Goal: Information Seeking & Learning: Learn about a topic

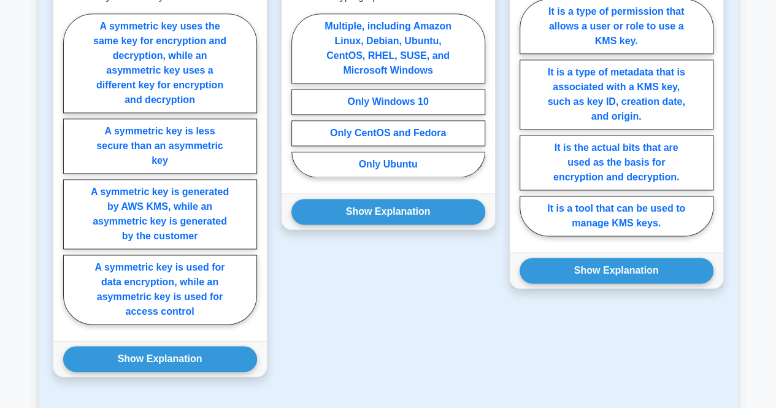
scroll to position [1163, 0]
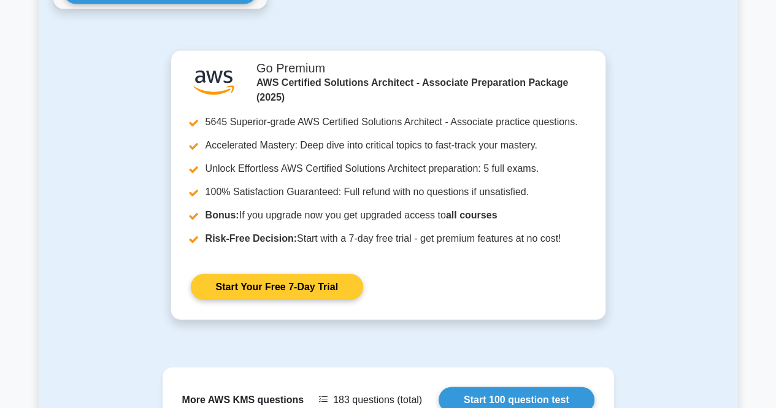
click at [251, 274] on link "Start Your Free 7-Day Trial" at bounding box center [277, 287] width 172 height 26
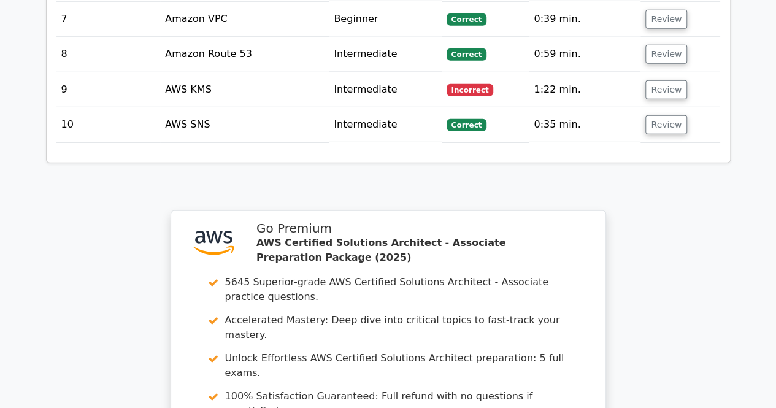
scroll to position [1921, 0]
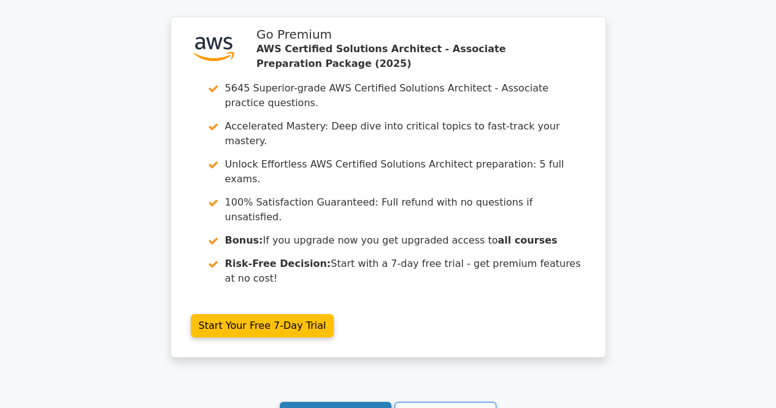
click at [320, 402] on link "Continue practicing" at bounding box center [336, 413] width 112 height 23
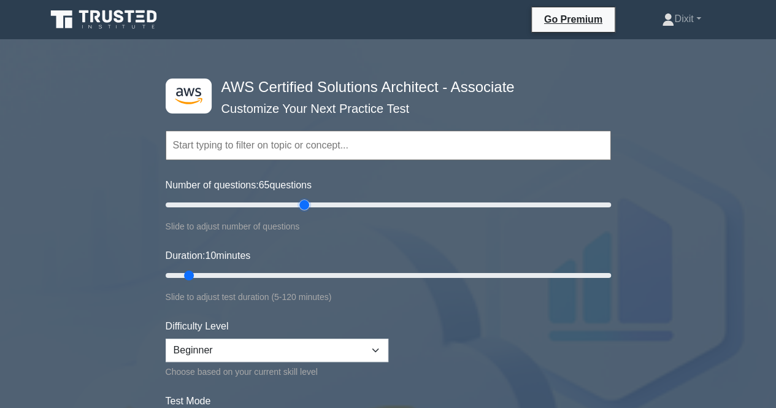
drag, startPoint x: 179, startPoint y: 205, endPoint x: 305, endPoint y: 199, distance: 126.5
type input "65"
click at [305, 199] on input "Number of questions: 65 questions" at bounding box center [388, 204] width 445 height 15
drag, startPoint x: 188, startPoint y: 275, endPoint x: 628, endPoint y: 266, distance: 439.8
type input "120"
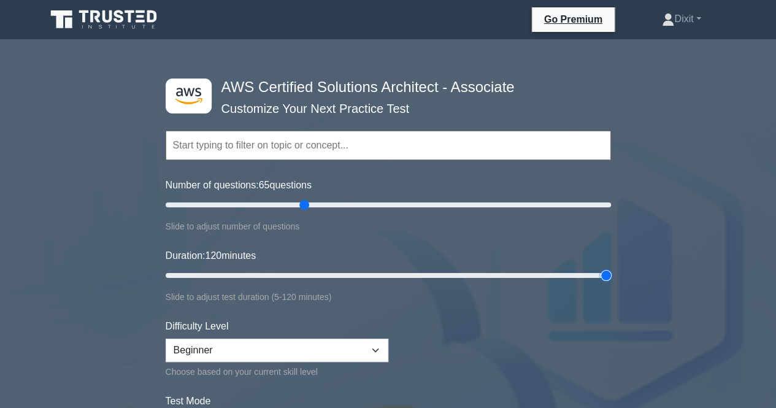
click at [611, 268] on input "Duration: 120 minutes" at bounding box center [388, 275] width 445 height 15
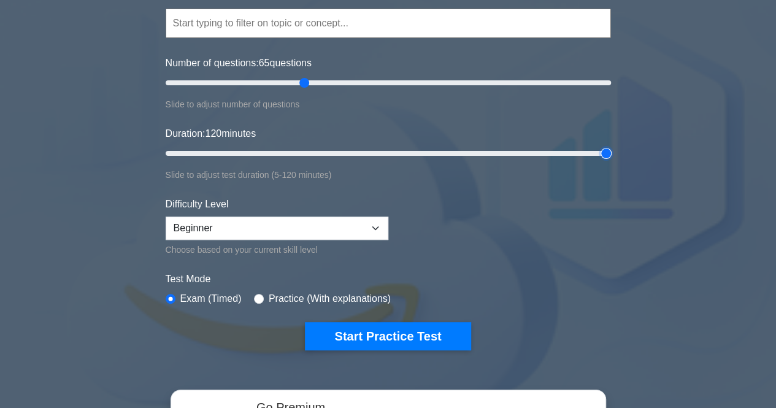
scroll to position [123, 0]
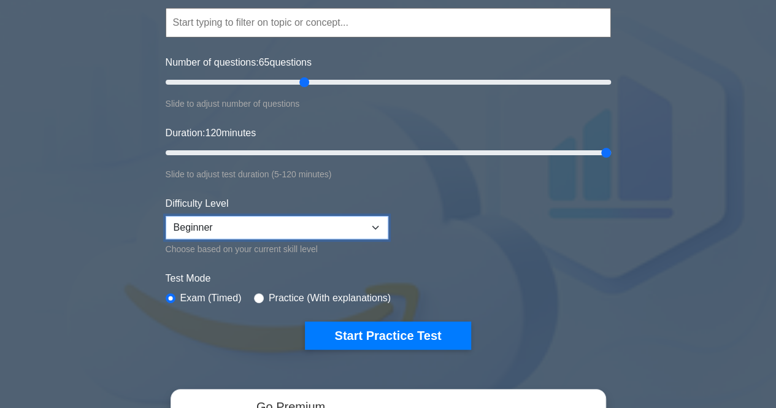
click at [313, 229] on select "Beginner Intermediate Expert" at bounding box center [277, 227] width 223 height 23
click at [166, 216] on select "Beginner Intermediate Expert" at bounding box center [277, 227] width 223 height 23
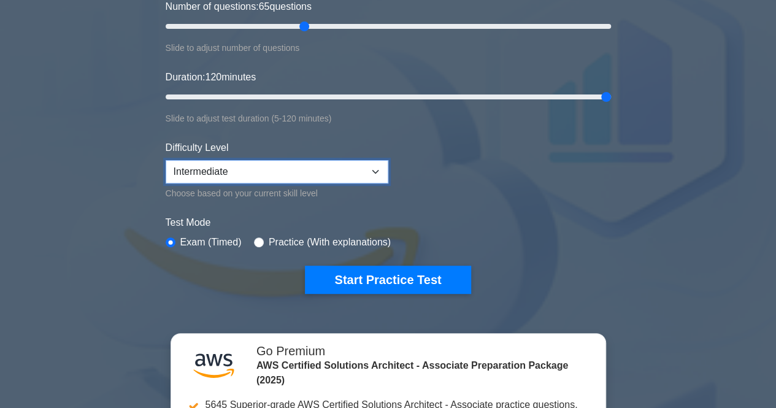
scroll to position [307, 0]
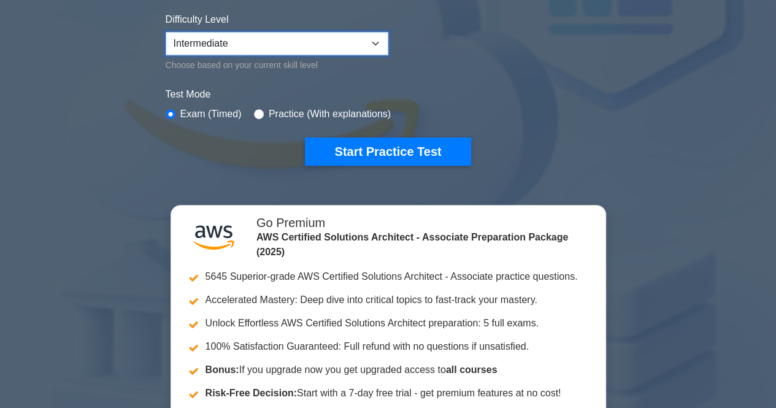
click at [303, 45] on select "Beginner Intermediate Expert" at bounding box center [277, 43] width 223 height 23
select select "expert"
click at [166, 32] on select "Beginner Intermediate Expert" at bounding box center [277, 43] width 223 height 23
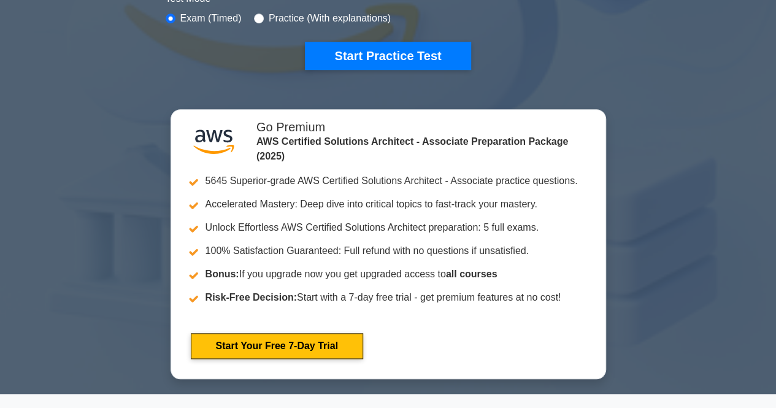
scroll to position [368, 0]
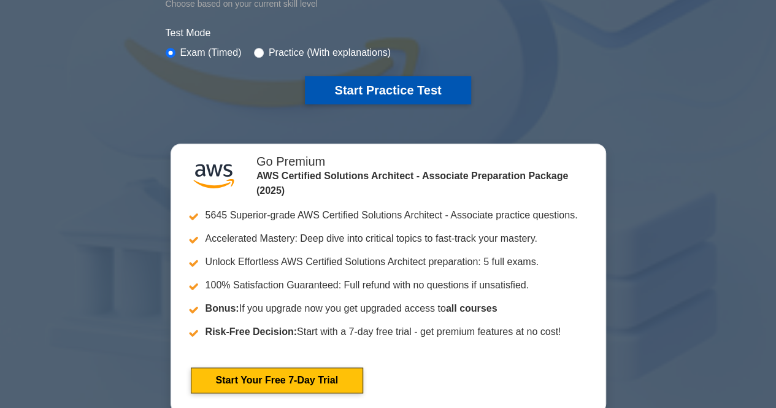
click at [357, 95] on button "Start Practice Test" at bounding box center [388, 90] width 166 height 28
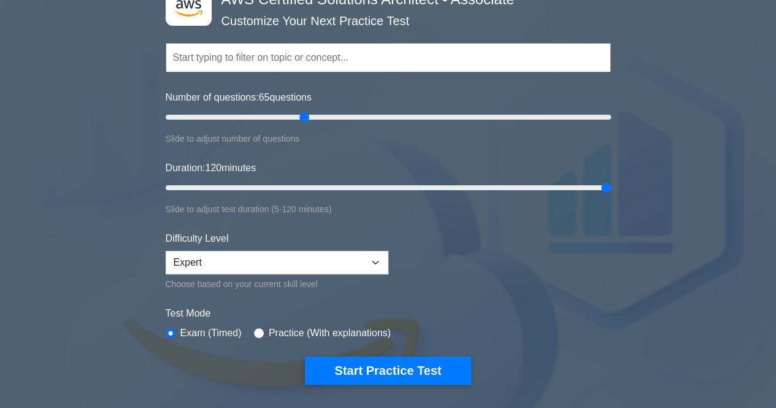
scroll to position [61, 0]
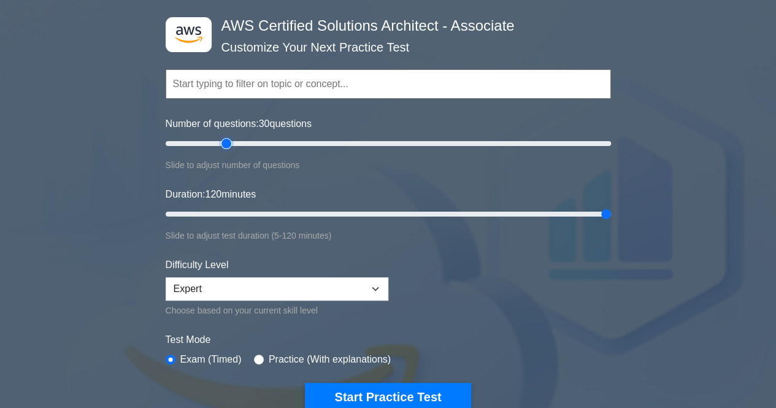
drag, startPoint x: 304, startPoint y: 142, endPoint x: 226, endPoint y: 147, distance: 78.7
type input "30"
click at [226, 147] on input "Number of questions: 30 questions" at bounding box center [388, 143] width 445 height 15
drag, startPoint x: 604, startPoint y: 212, endPoint x: 375, endPoint y: 227, distance: 229.9
type input "60"
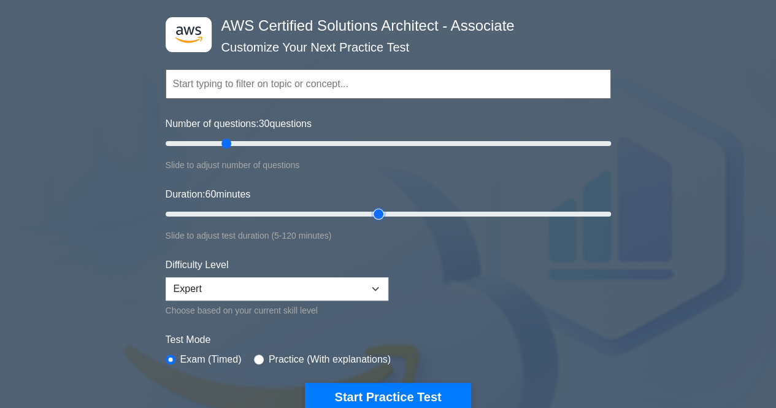
click at [375, 221] on input "Duration: 60 minutes" at bounding box center [388, 214] width 445 height 15
click at [369, 286] on select "Beginner Intermediate Expert" at bounding box center [277, 288] width 223 height 23
select select "intermediate"
click at [166, 277] on select "Beginner Intermediate Expert" at bounding box center [277, 288] width 223 height 23
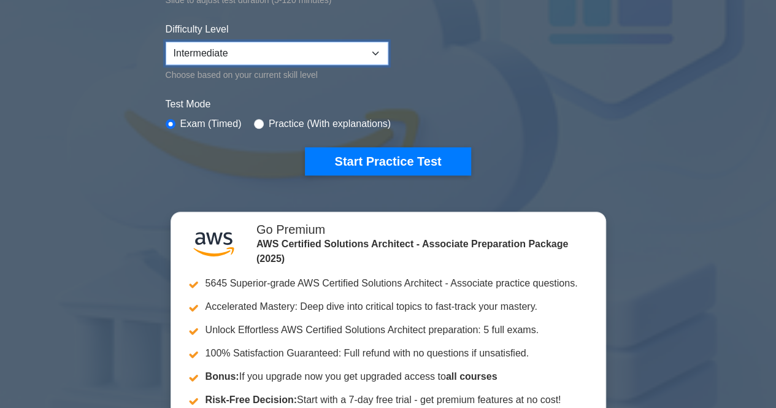
scroll to position [307, 0]
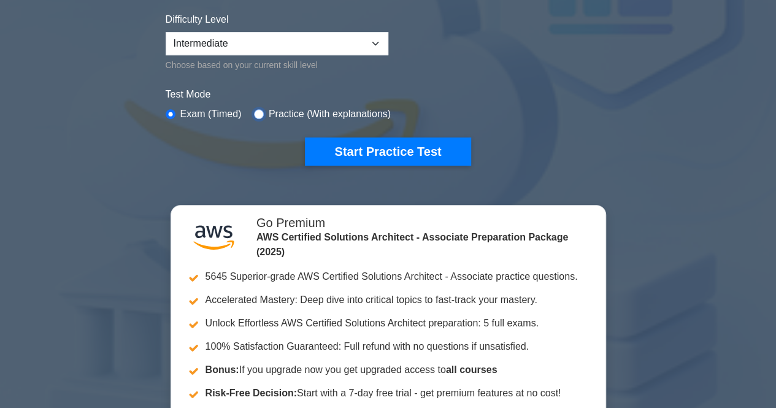
click at [255, 112] on input "radio" at bounding box center [259, 114] width 10 height 10
radio input "true"
click at [172, 112] on input "radio" at bounding box center [171, 114] width 10 height 10
radio input "true"
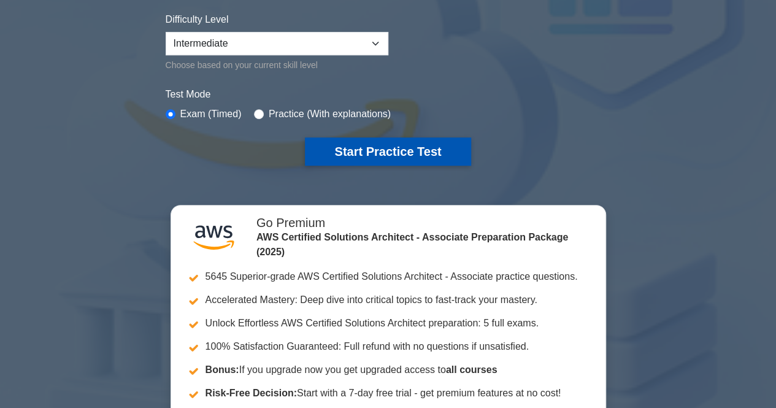
click at [423, 152] on button "Start Practice Test" at bounding box center [388, 151] width 166 height 28
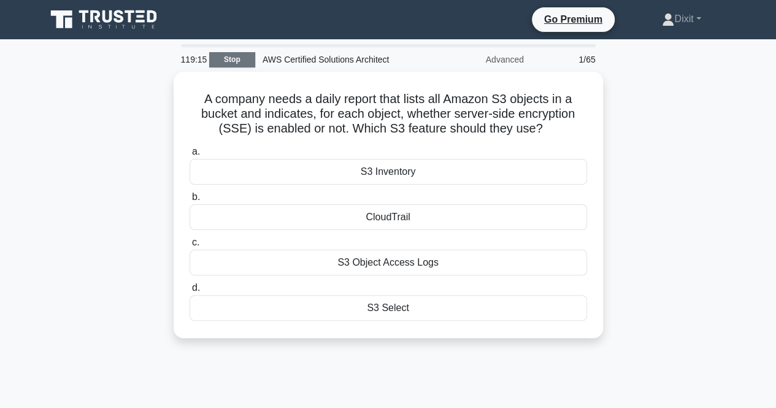
click at [218, 61] on link "Stop" at bounding box center [232, 59] width 46 height 15
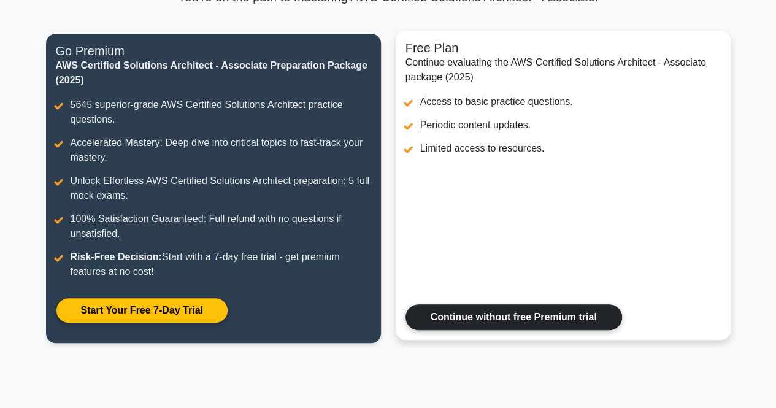
scroll to position [184, 0]
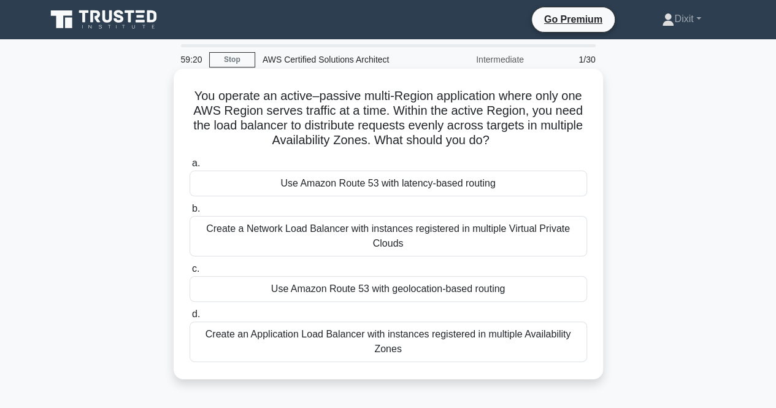
click at [492, 340] on div "Create an Application Load Balancer with instances registered in multiple Avail…" at bounding box center [388, 341] width 397 height 40
click at [190, 318] on input "d. Create an Application Load Balancer with instances registered in multiple Av…" at bounding box center [190, 314] width 0 height 8
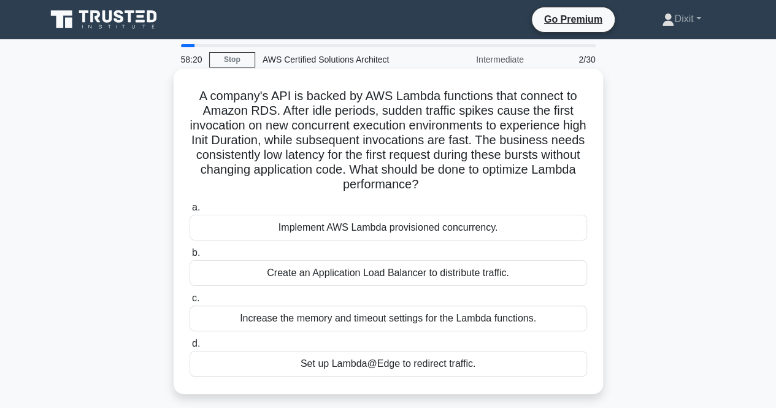
click at [271, 232] on div "Implement AWS Lambda provisioned concurrency." at bounding box center [388, 228] width 397 height 26
click at [190, 212] on input "a. Implement AWS Lambda provisioned concurrency." at bounding box center [190, 208] width 0 height 8
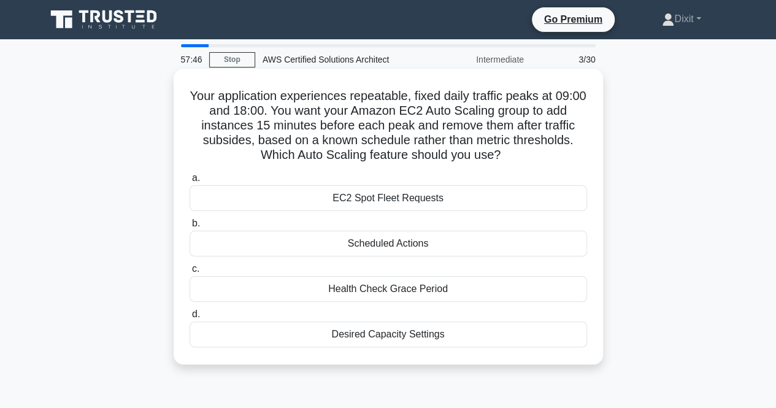
click at [424, 246] on div "Scheduled Actions" at bounding box center [388, 244] width 397 height 26
click at [190, 228] on input "b. Scheduled Actions" at bounding box center [190, 224] width 0 height 8
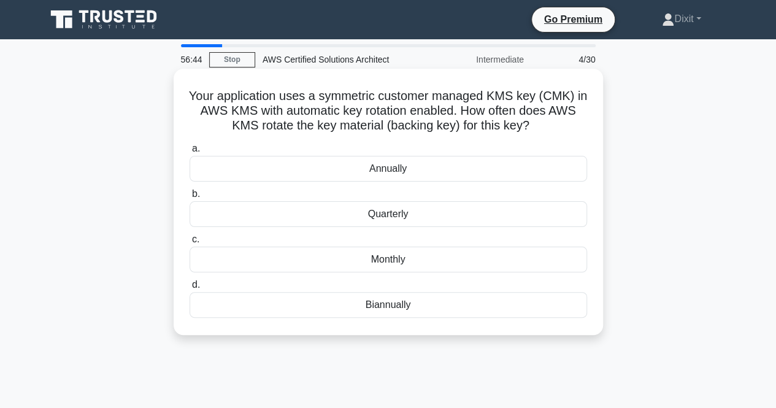
click at [305, 172] on div "Annually" at bounding box center [388, 169] width 397 height 26
click at [190, 153] on input "a. Annually" at bounding box center [190, 149] width 0 height 8
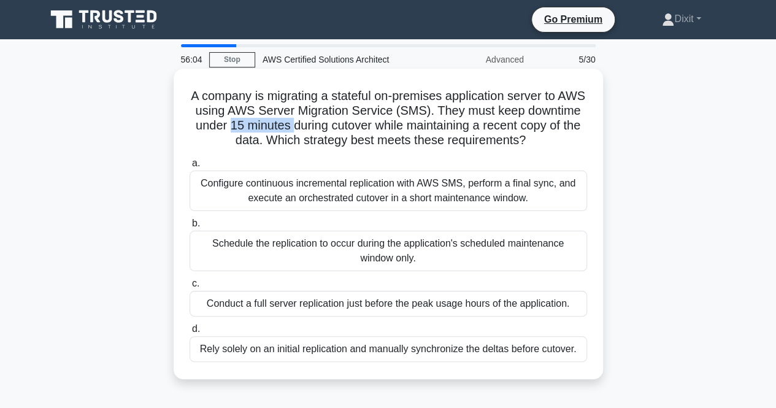
drag, startPoint x: 308, startPoint y: 124, endPoint x: 364, endPoint y: 125, distance: 56.4
click at [351, 126] on h5 "A company is migrating a stateful on-premises application server to AWS using A…" at bounding box center [388, 118] width 400 height 60
drag, startPoint x: 446, startPoint y: 127, endPoint x: 461, endPoint y: 128, distance: 14.2
click at [459, 128] on h5 "A company is migrating a stateful on-premises application server to AWS using A…" at bounding box center [388, 118] width 400 height 60
click at [363, 196] on div "Configure continuous incremental replication with AWS SMS, perform a final sync…" at bounding box center [388, 190] width 397 height 40
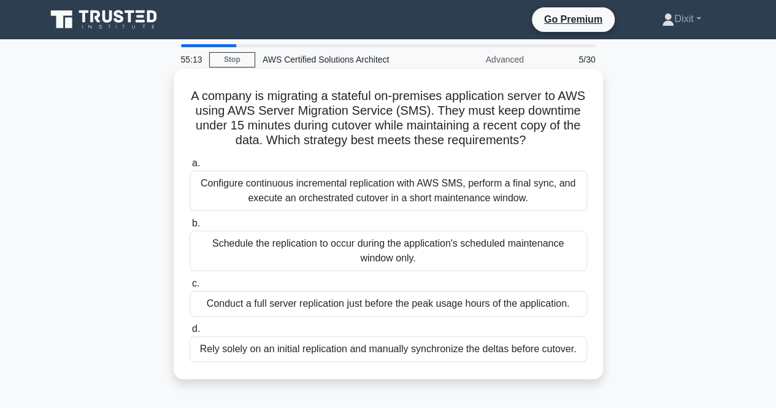
click at [190, 167] on input "a. Configure continuous incremental replication with AWS SMS, perform a final s…" at bounding box center [190, 163] width 0 height 8
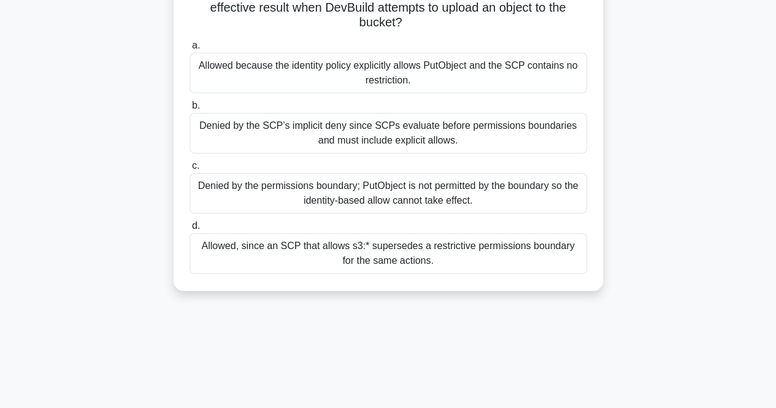
scroll to position [245, 0]
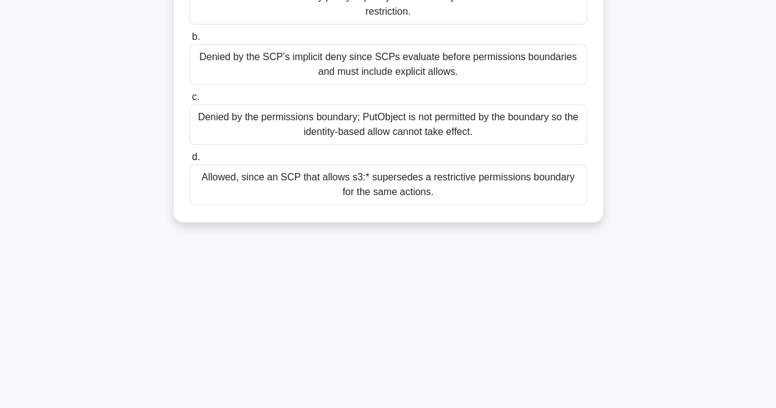
click at [391, 108] on div "Denied by the permissions boundary; PutObject is not permitted by the boundary …" at bounding box center [388, 124] width 397 height 40
click at [190, 101] on input "c. Denied by the permissions boundary; PutObject is not permitted by the bounda…" at bounding box center [190, 97] width 0 height 8
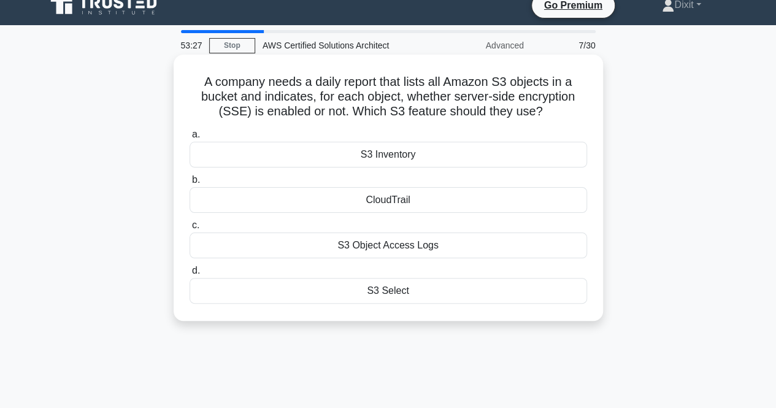
scroll to position [0, 0]
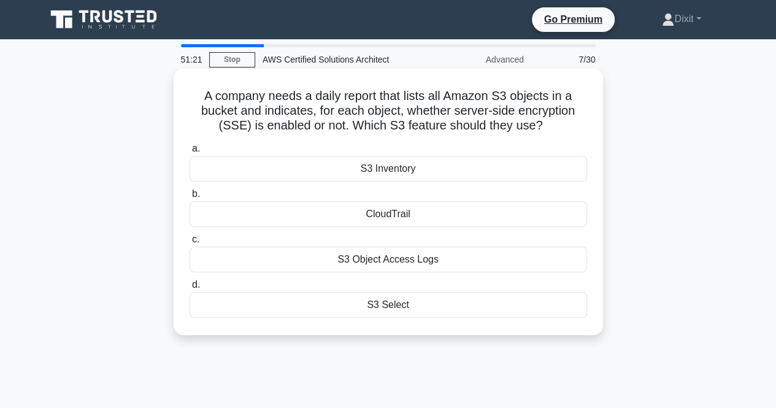
click at [366, 307] on div "S3 Select" at bounding box center [388, 305] width 397 height 26
click at [190, 289] on input "d. S3 Select" at bounding box center [190, 285] width 0 height 8
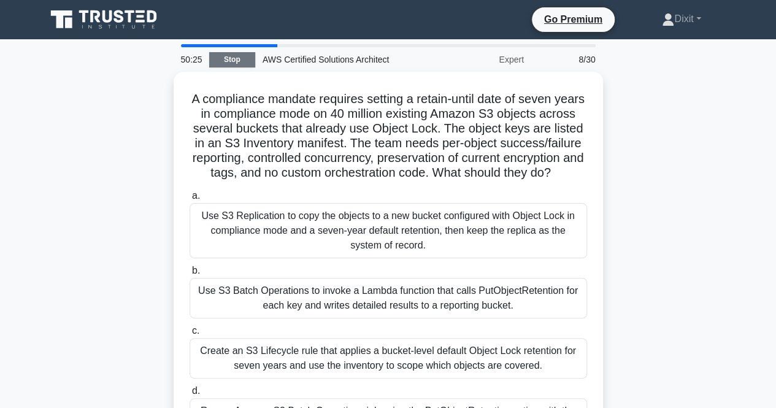
click at [233, 57] on link "Stop" at bounding box center [232, 59] width 46 height 15
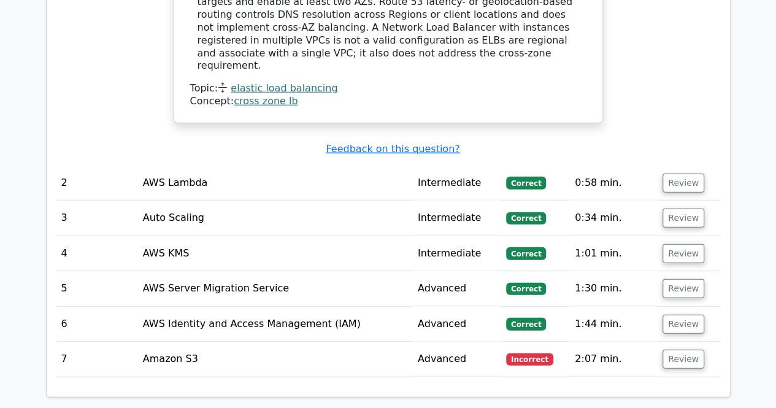
scroll to position [1533, 0]
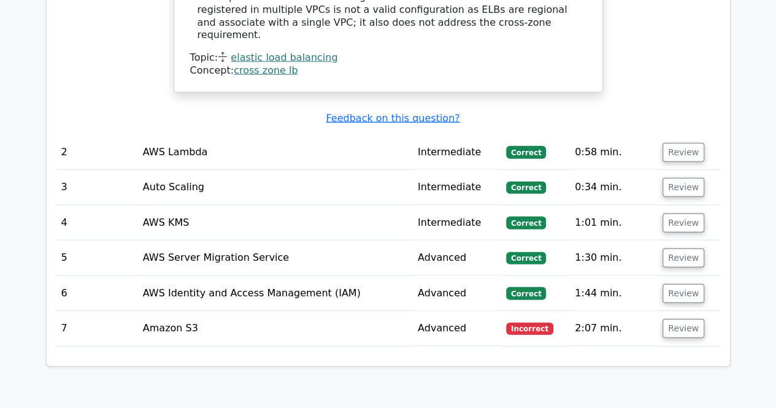
click at [166, 311] on td "Amazon S3" at bounding box center [275, 328] width 275 height 35
click at [442, 311] on td "Advanced" at bounding box center [457, 328] width 88 height 35
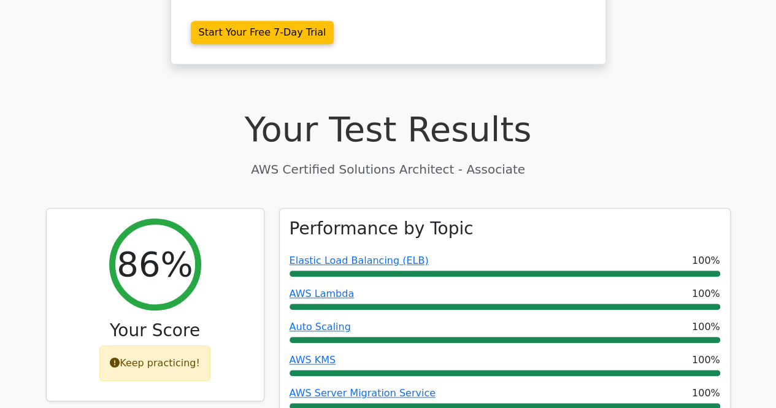
scroll to position [445, 0]
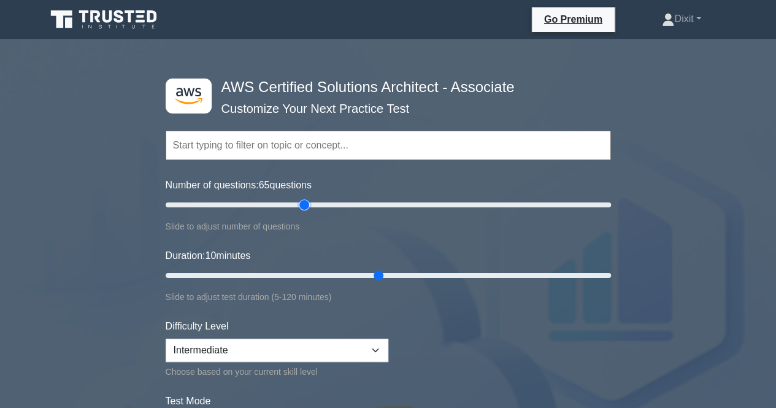
drag, startPoint x: 224, startPoint y: 204, endPoint x: 306, endPoint y: 206, distance: 82.2
type input "65"
click at [306, 206] on input "Number of questions: 65 questions" at bounding box center [388, 204] width 445 height 15
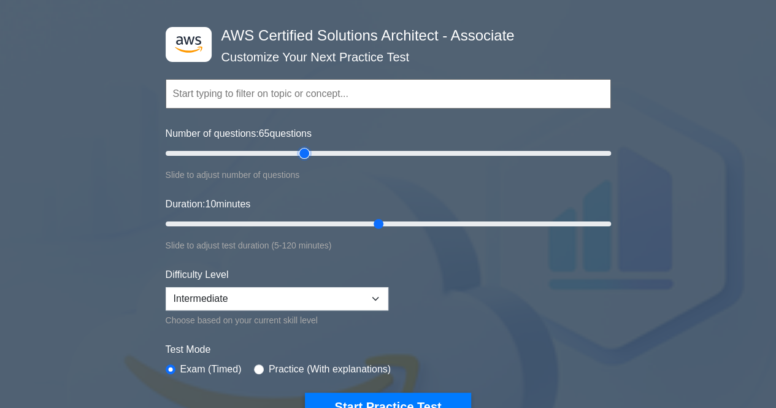
scroll to position [123, 0]
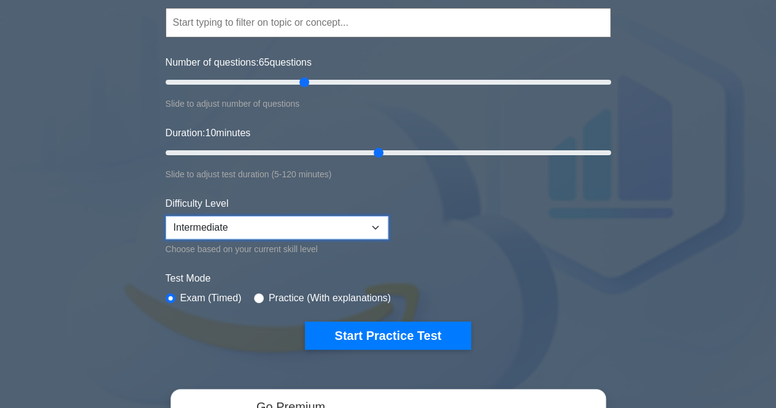
click at [308, 231] on select "Beginner Intermediate Expert" at bounding box center [277, 227] width 223 height 23
select select "expert"
click at [166, 216] on select "Beginner Intermediate Expert" at bounding box center [277, 227] width 223 height 23
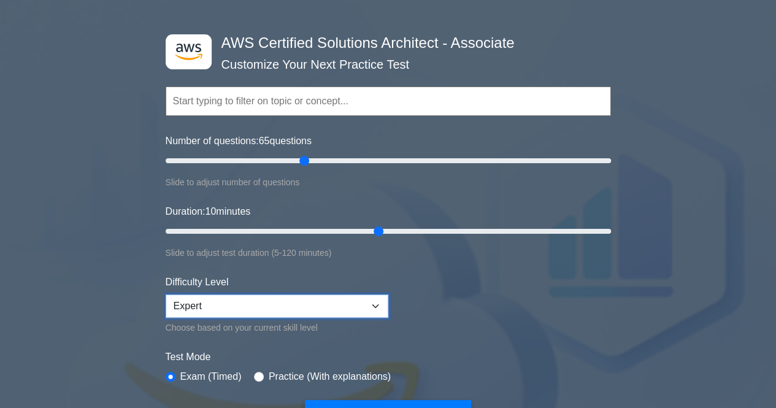
scroll to position [0, 0]
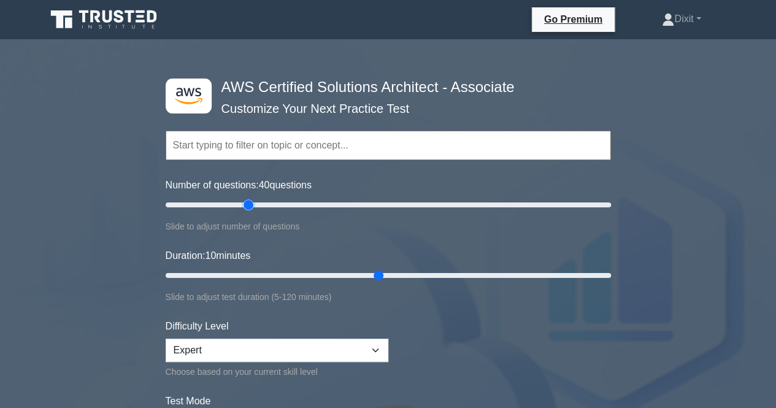
drag, startPoint x: 304, startPoint y: 204, endPoint x: 247, endPoint y: 207, distance: 57.1
click at [247, 207] on input "Number of questions: 40 questions" at bounding box center [388, 204] width 445 height 15
drag, startPoint x: 247, startPoint y: 207, endPoint x: 254, endPoint y: 207, distance: 6.7
type input "45"
click at [254, 207] on input "Number of questions: 45 questions" at bounding box center [388, 204] width 445 height 15
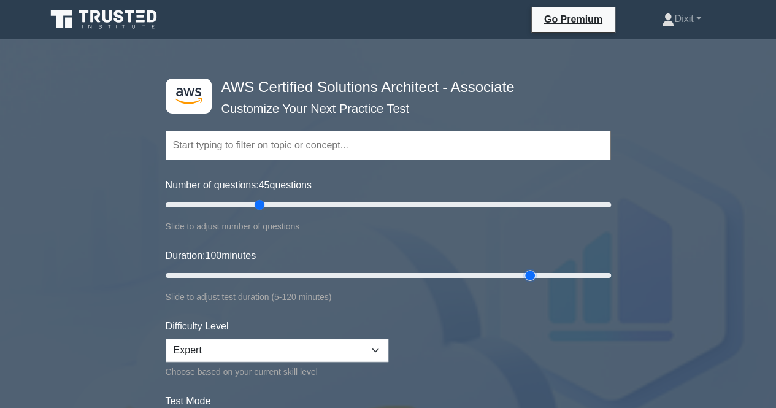
drag, startPoint x: 377, startPoint y: 277, endPoint x: 523, endPoint y: 270, distance: 146.7
type input "100"
click at [523, 270] on input "Duration: 100 minutes" at bounding box center [388, 275] width 445 height 15
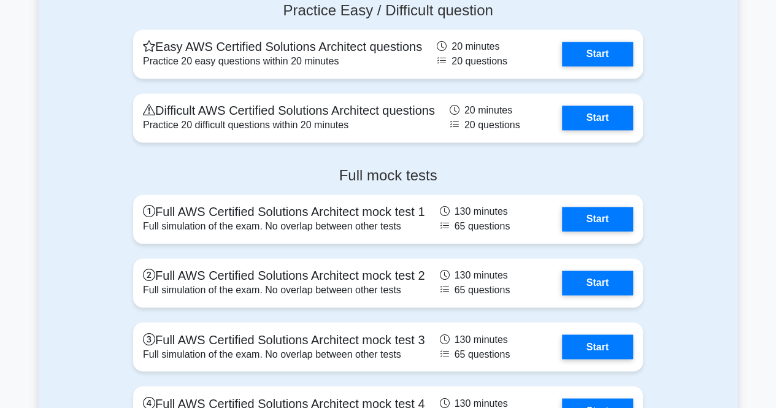
scroll to position [3128, 0]
